Goal: Information Seeking & Learning: Learn about a topic

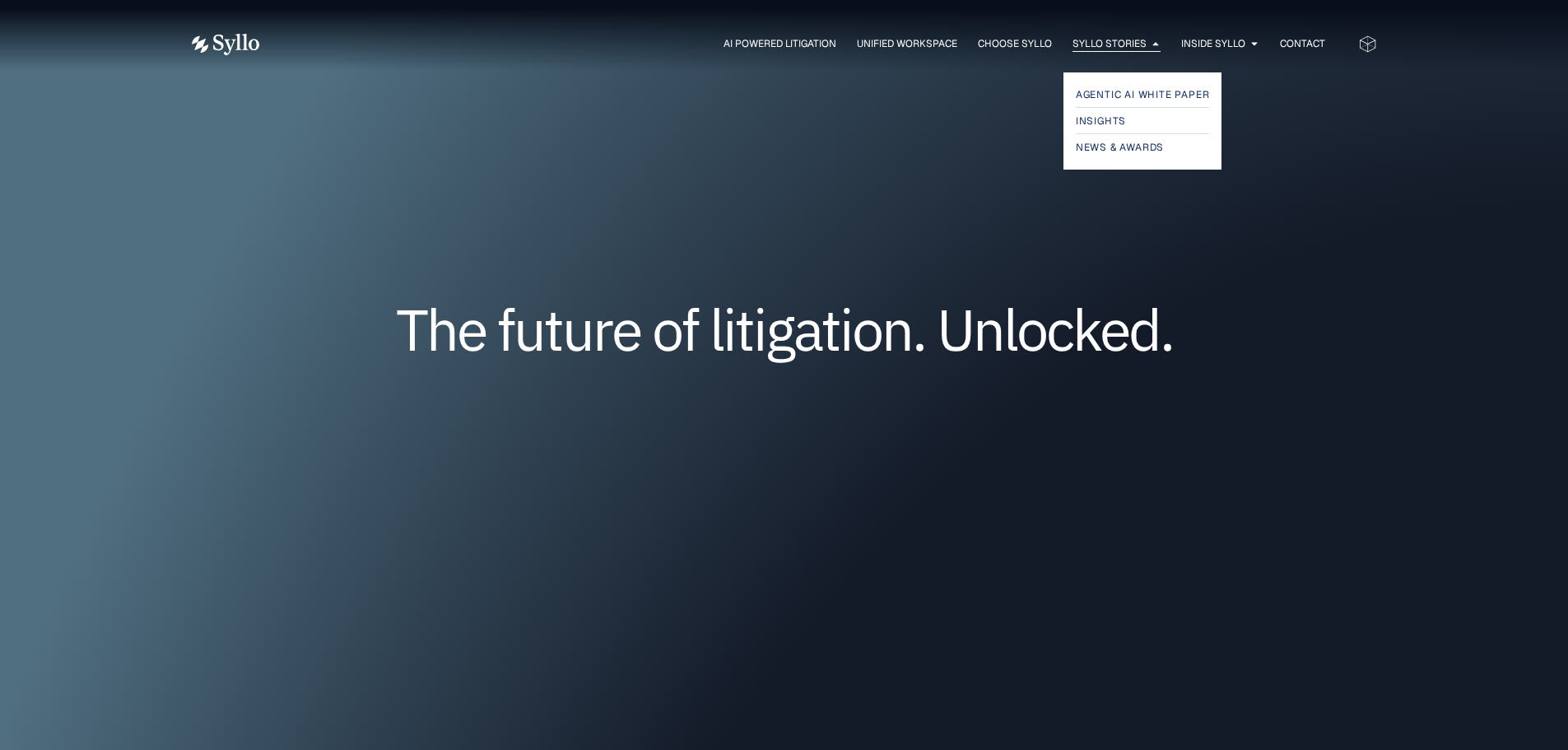
click at [1123, 43] on span "Syllo Stories" at bounding box center [1110, 43] width 75 height 15
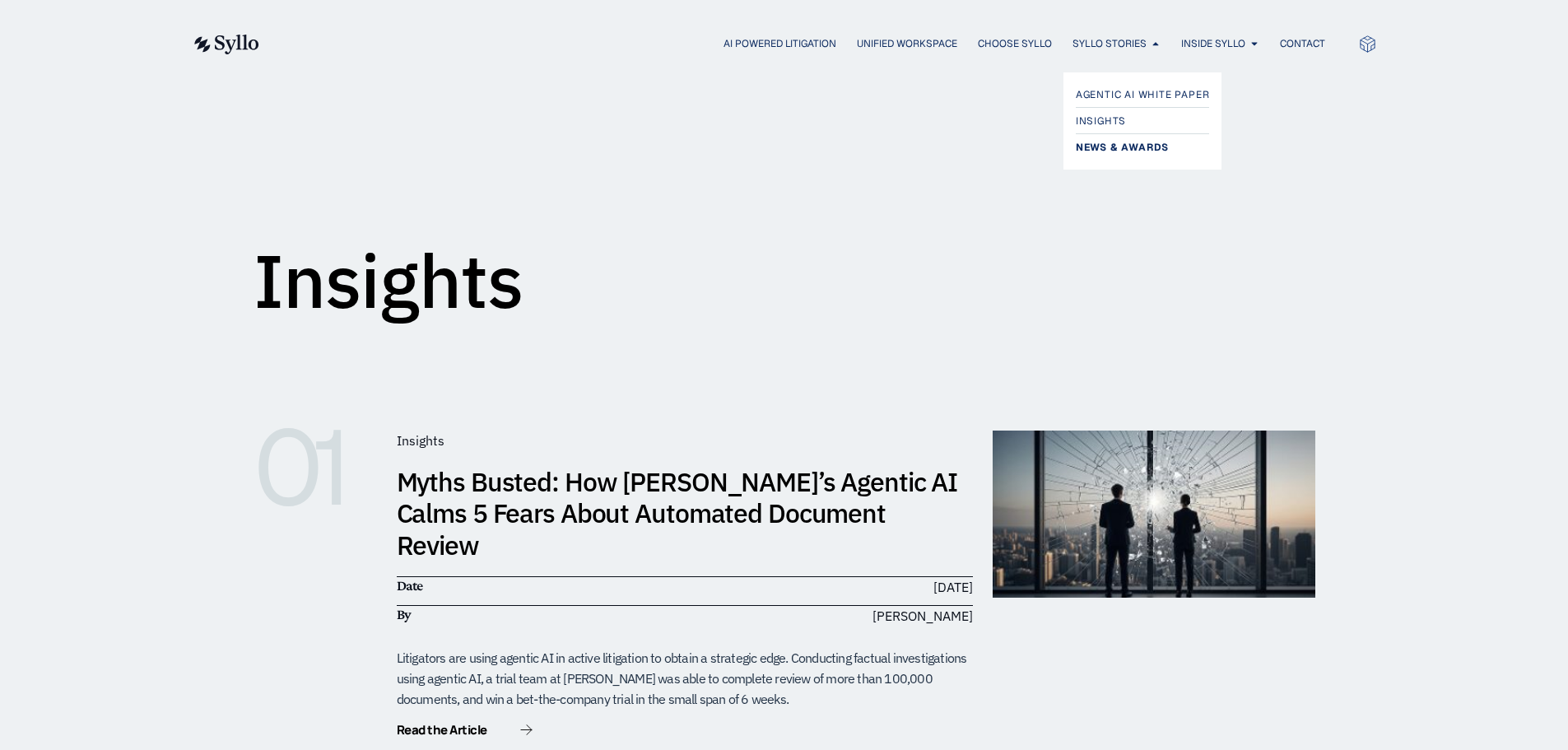
click at [1106, 148] on span "News & Awards" at bounding box center [1122, 146] width 93 height 19
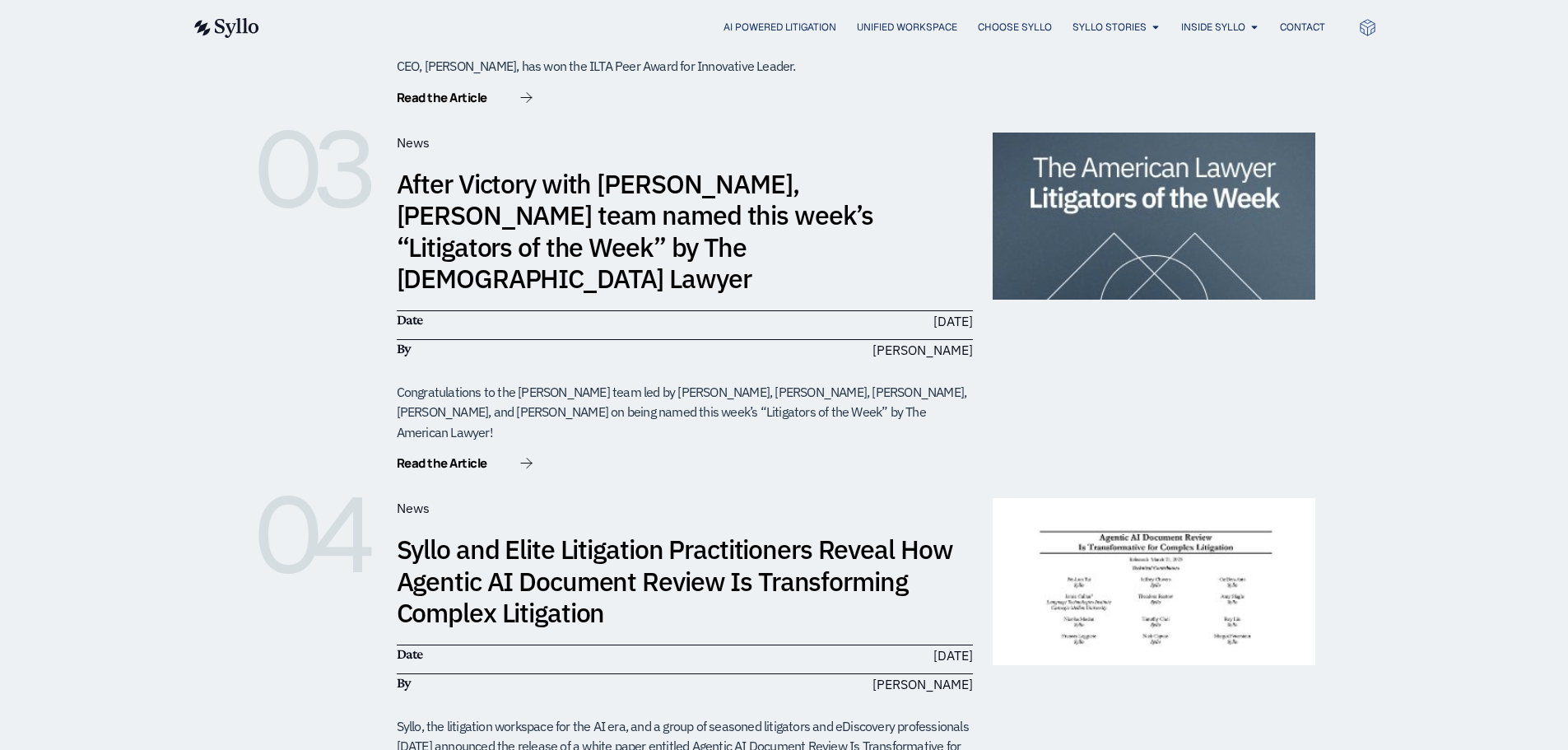
scroll to position [906, 0]
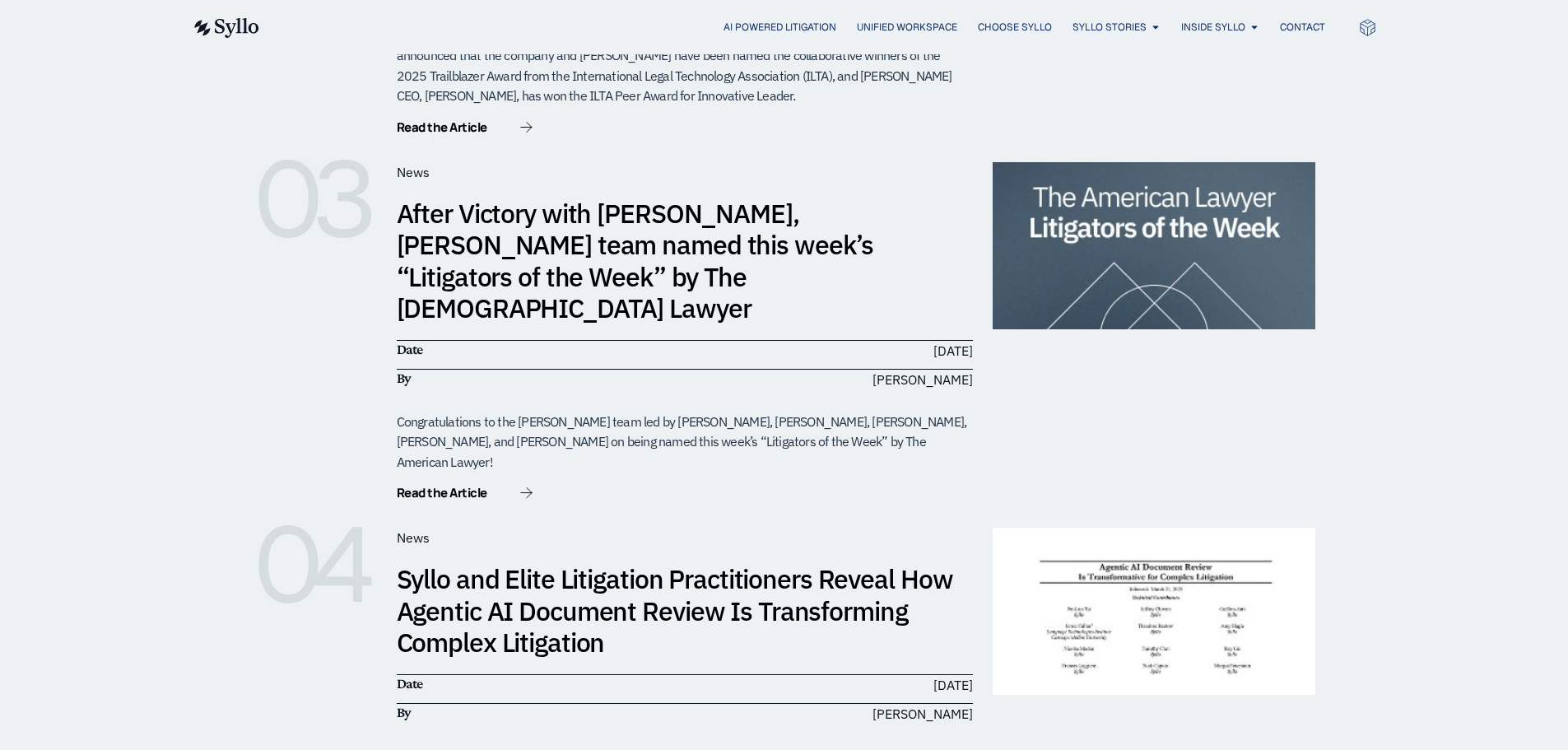
click at [701, 248] on link "After Victory with [PERSON_NAME], [PERSON_NAME] team named this week’s “Litigat…" at bounding box center [635, 260] width 478 height 129
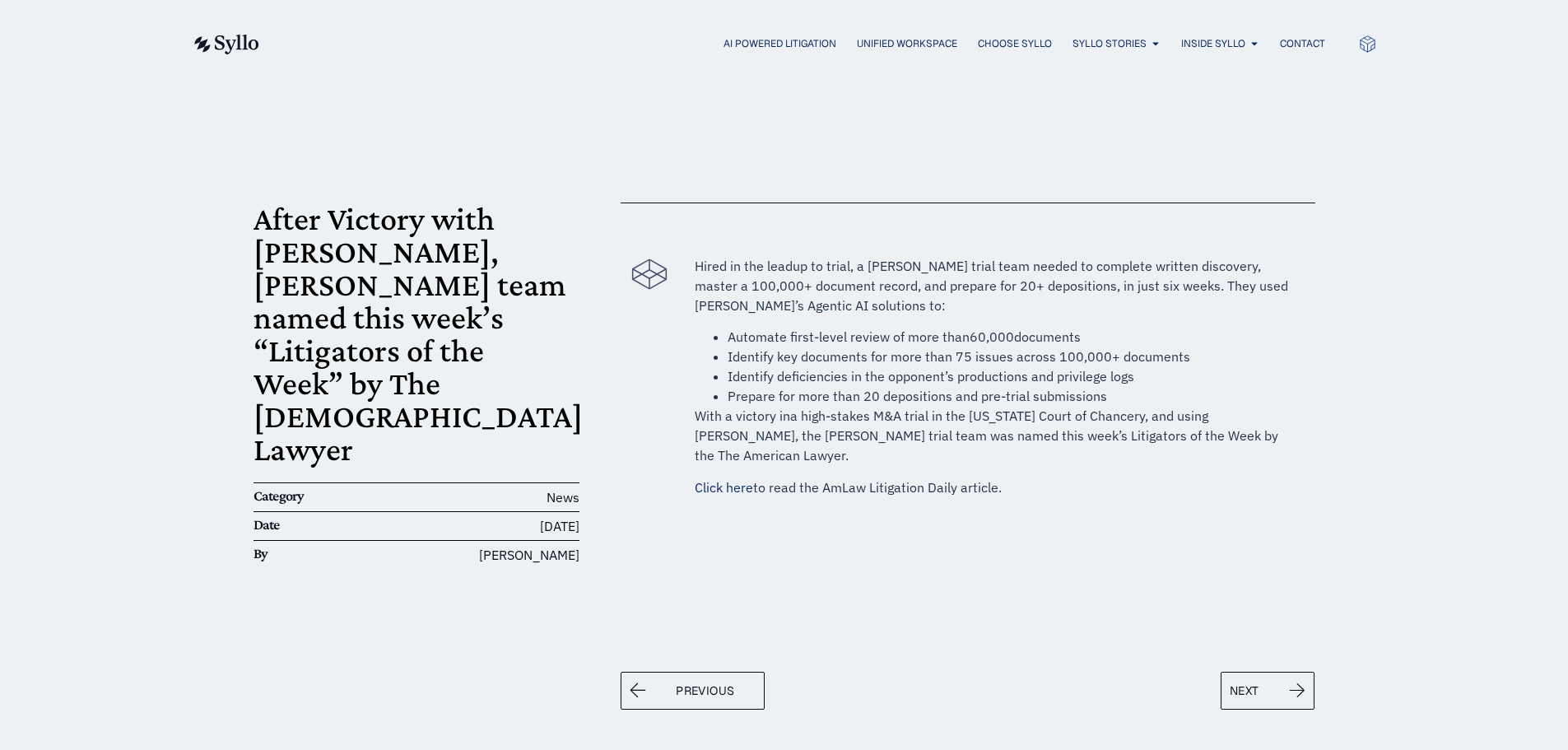
click at [700, 479] on link "Click here" at bounding box center [724, 488] width 59 height 17
